Goal: Information Seeking & Learning: Learn about a topic

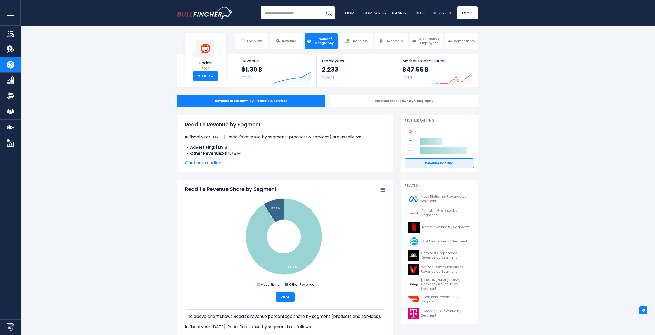
click at [274, 47] on link "Revenue" at bounding box center [286, 40] width 33 height 15
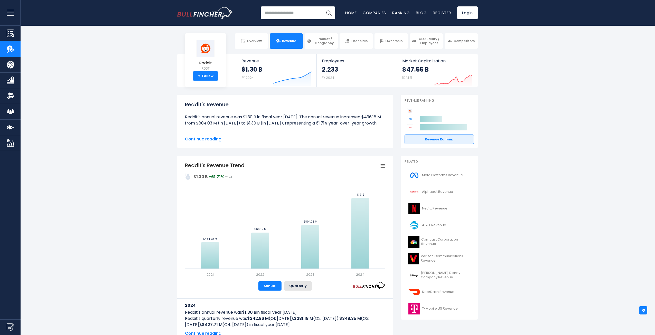
click at [249, 43] on link "Overview" at bounding box center [251, 40] width 33 height 15
click at [254, 47] on link "Overview" at bounding box center [251, 40] width 33 height 15
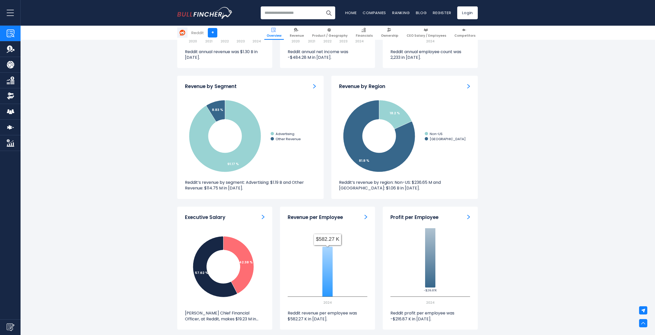
scroll to position [445, 0]
